Goal: Use online tool/utility: Utilize a website feature to perform a specific function

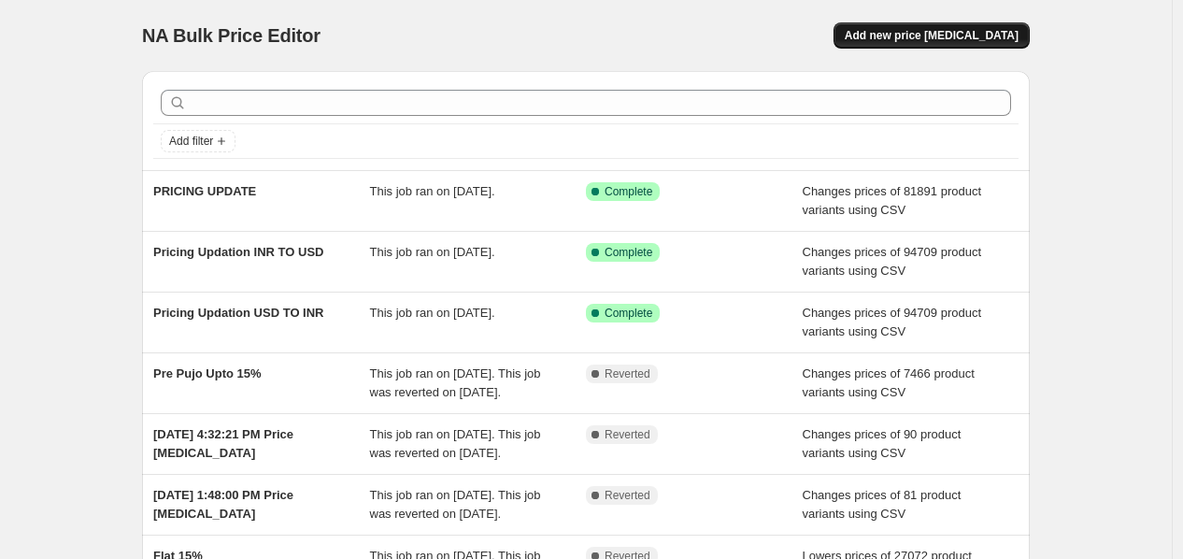
click at [935, 43] on button "Add new price [MEDICAL_DATA]" at bounding box center [931, 35] width 196 height 26
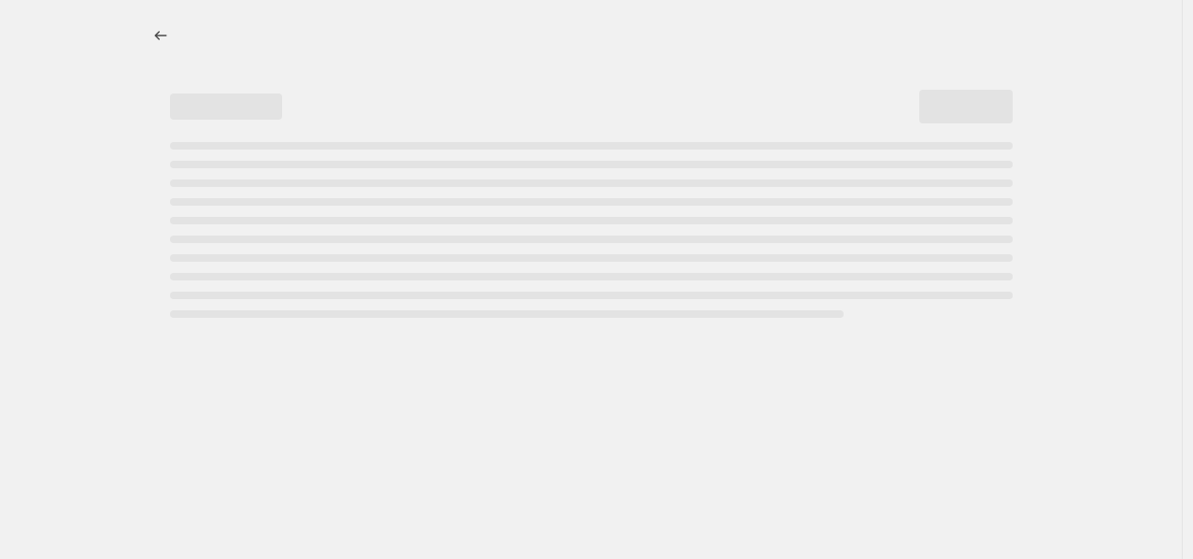
select select "percentage"
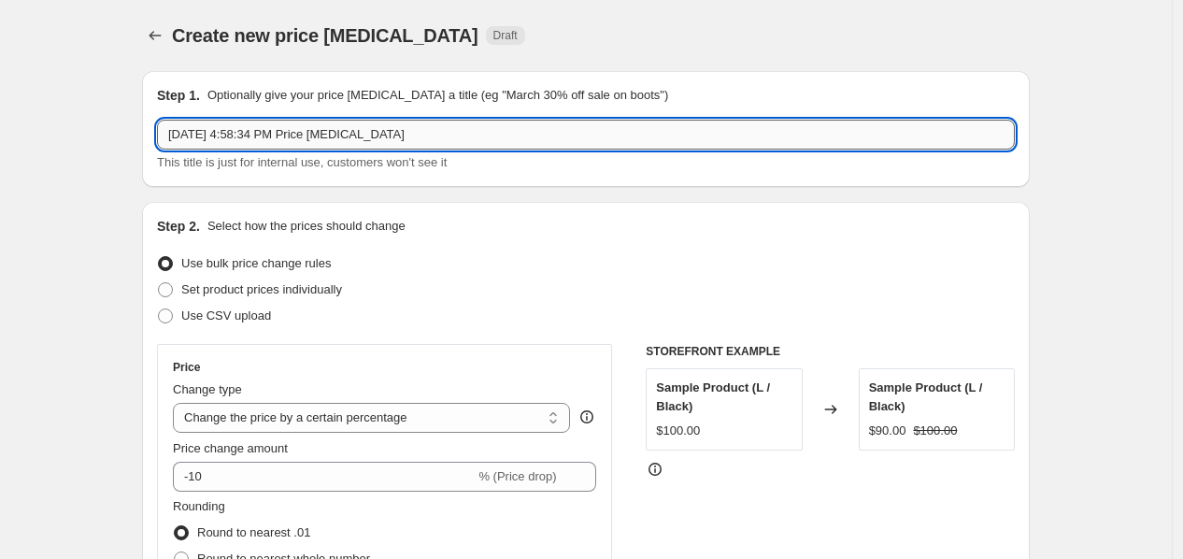
click at [294, 142] on input "[DATE] 4:58:34 PM Price [MEDICAL_DATA]" at bounding box center [586, 135] width 858 height 30
type input "t"
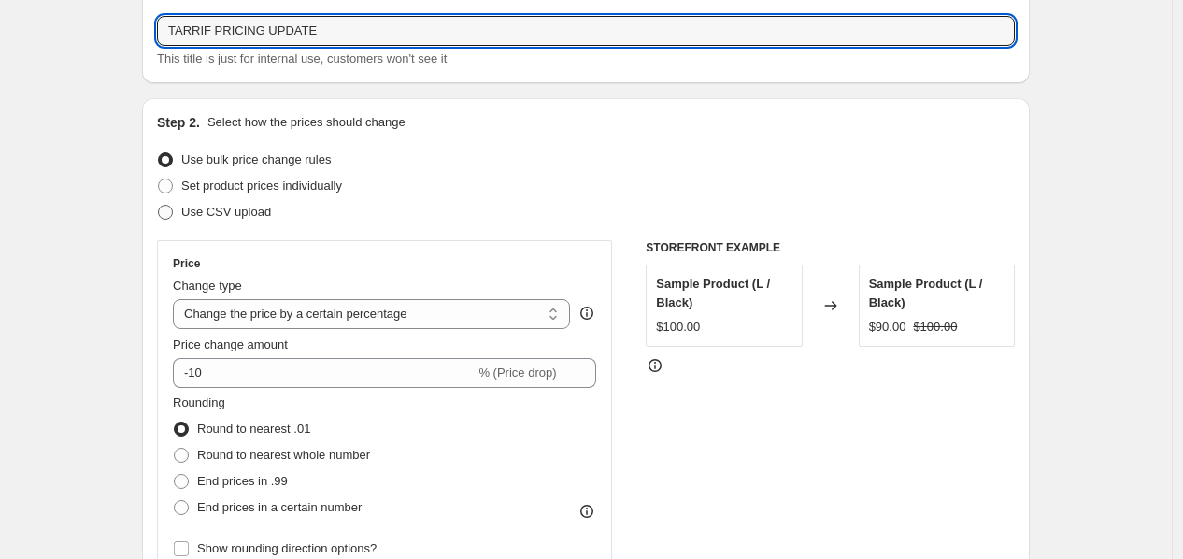
type input "TARRIF PRICING UPDATE"
click at [207, 224] on label "Use CSV upload" at bounding box center [214, 212] width 114 height 26
click at [159, 206] on input "Use CSV upload" at bounding box center [158, 205] width 1 height 1
radio input "true"
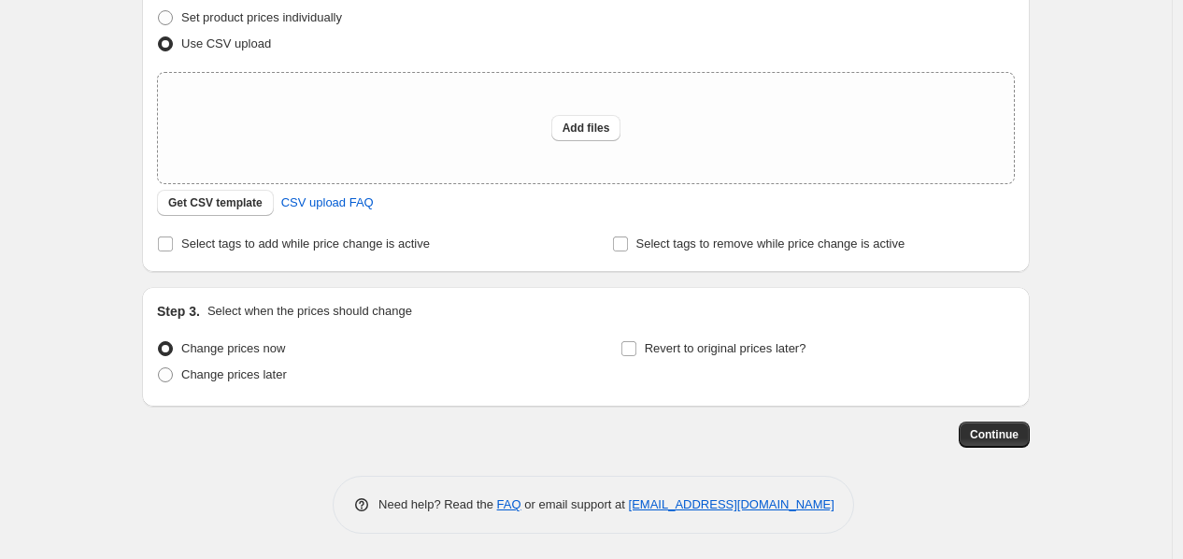
scroll to position [274, 0]
click at [497, 147] on div "Add files" at bounding box center [586, 126] width 856 height 110
type input "C:\fakepath\TARRIF - Pricing Update Global.csv"
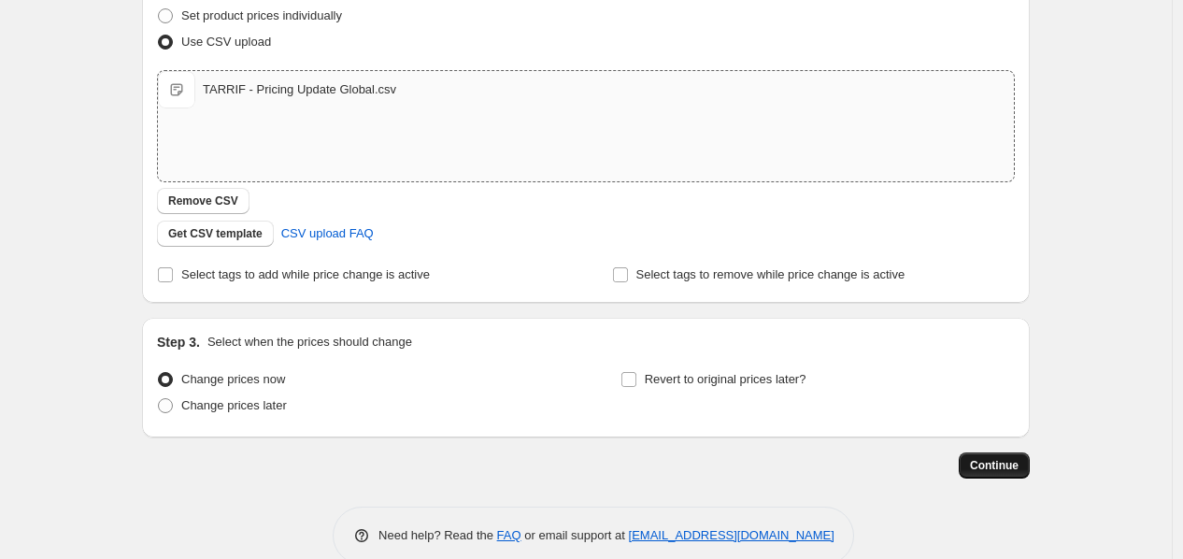
click at [1019, 458] on span "Continue" at bounding box center [994, 465] width 49 height 15
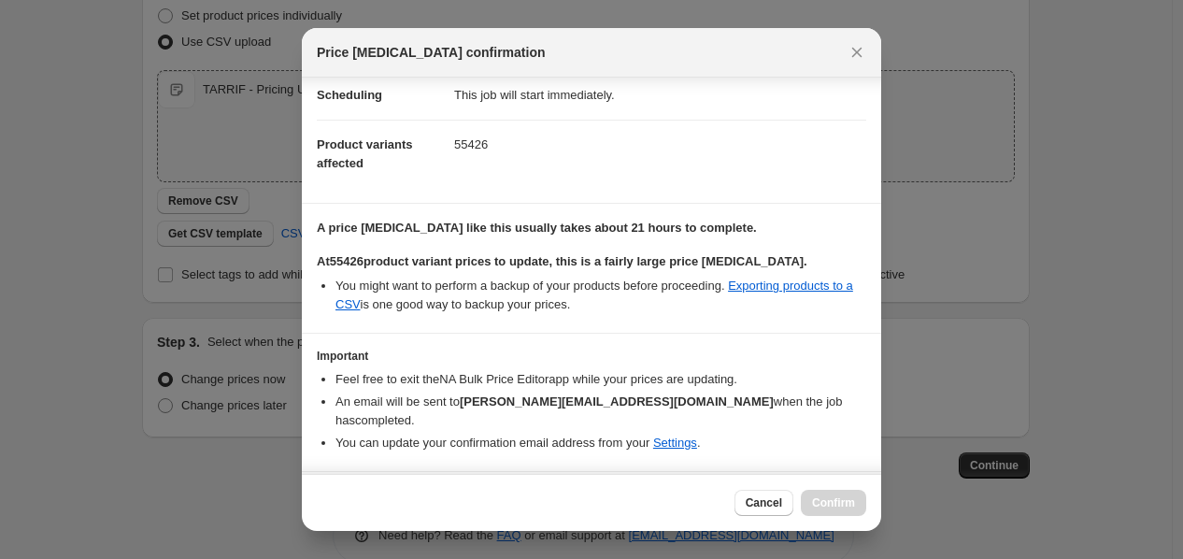
scroll to position [75, 0]
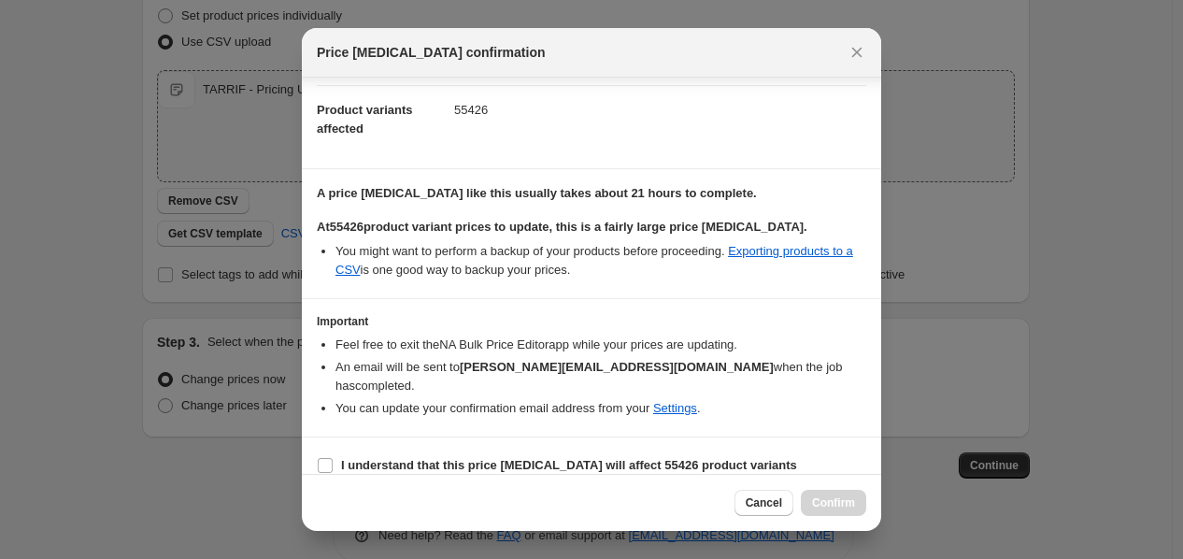
click at [605, 437] on section "I understand that this price [MEDICAL_DATA] will affect 55426 product variants" at bounding box center [591, 465] width 579 height 56
click at [619, 458] on b "I understand that this price [MEDICAL_DATA] will affect 55426 product variants" at bounding box center [569, 465] width 456 height 14
click at [333, 458] on input "I understand that this price [MEDICAL_DATA] will affect 55426 product variants" at bounding box center [325, 465] width 15 height 15
checkbox input "true"
click at [809, 498] on button "Confirm" at bounding box center [833, 503] width 65 height 26
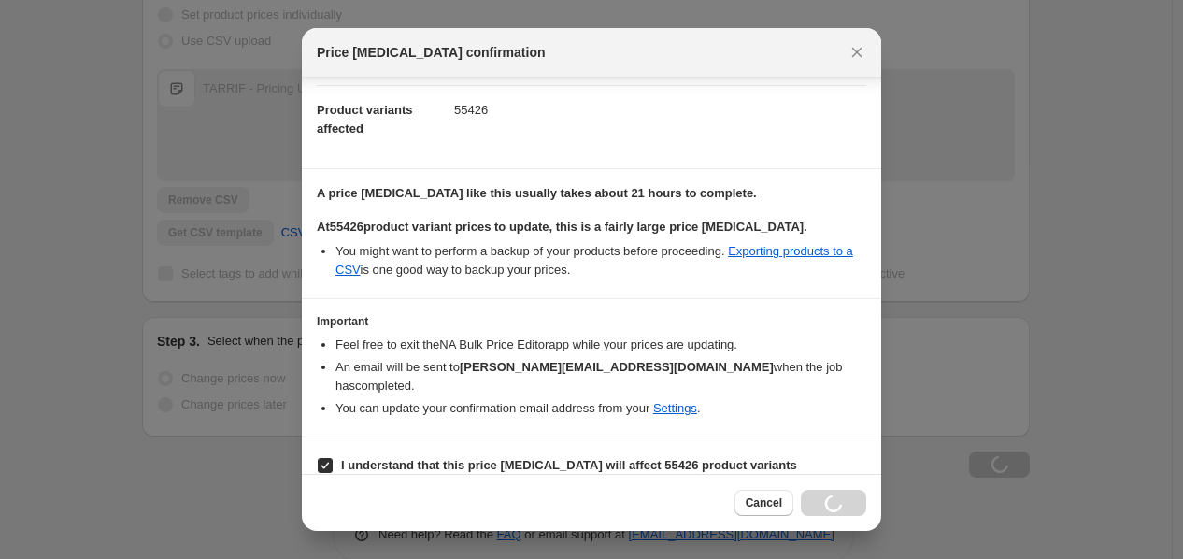
scroll to position [274, 0]
